Goal: Task Accomplishment & Management: Complete application form

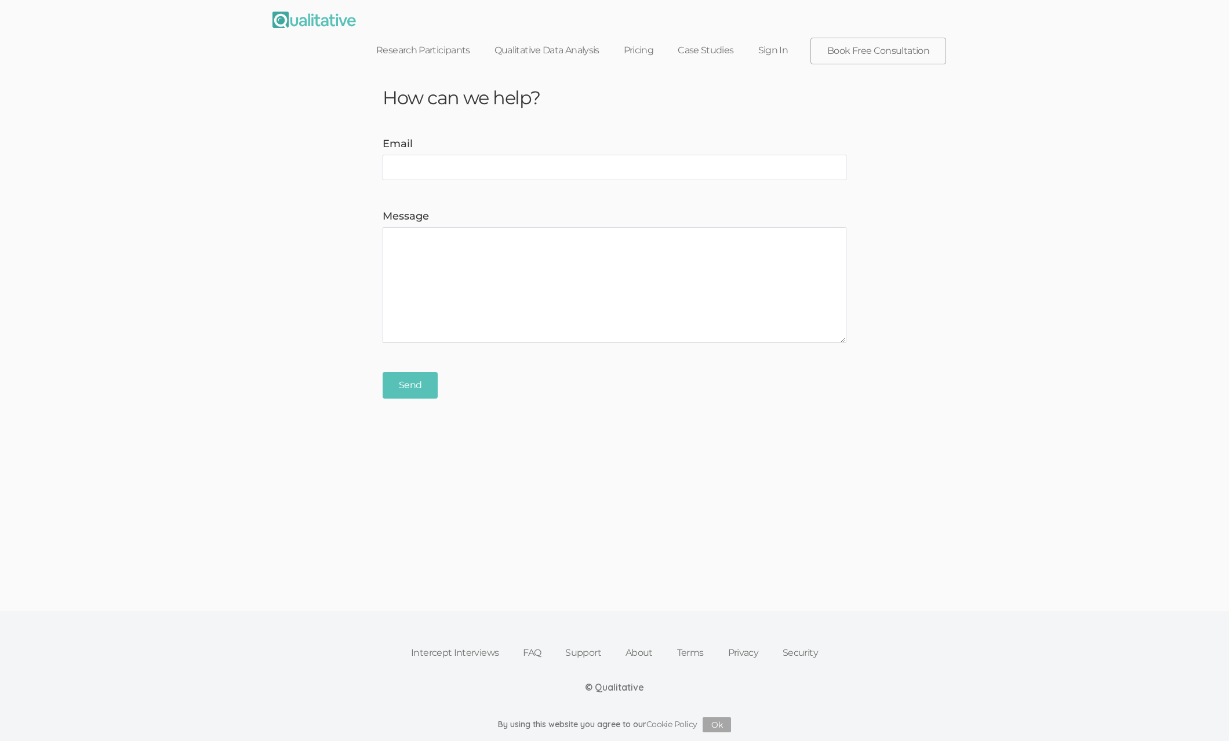
click at [722, 374] on ui-view "How can we help? Email Message Send" at bounding box center [614, 315] width 1229 height 478
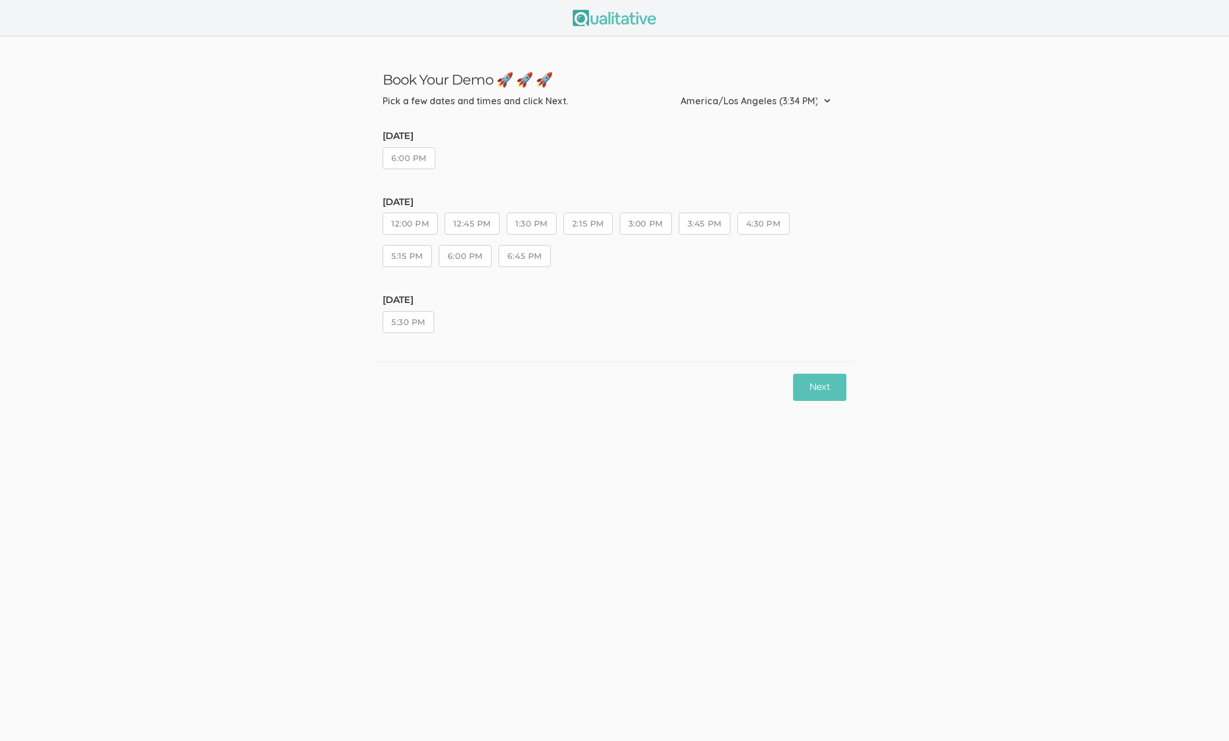
click at [590, 227] on button "2:15 PM" at bounding box center [587, 224] width 49 height 22
click at [831, 388] on button "Next" at bounding box center [819, 387] width 53 height 27
